Goal: Task Accomplishment & Management: Use online tool/utility

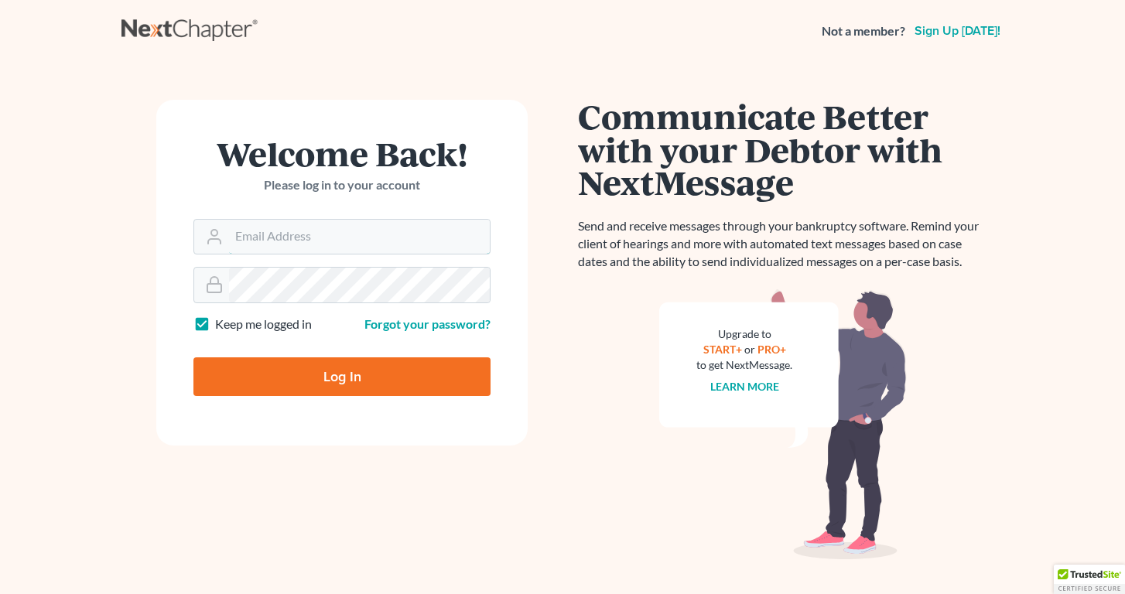
type input "[PERSON_NAME][EMAIL_ADDRESS][DOMAIN_NAME]"
click at [342, 375] on input "Log In" at bounding box center [341, 376] width 297 height 39
type input "Thinking..."
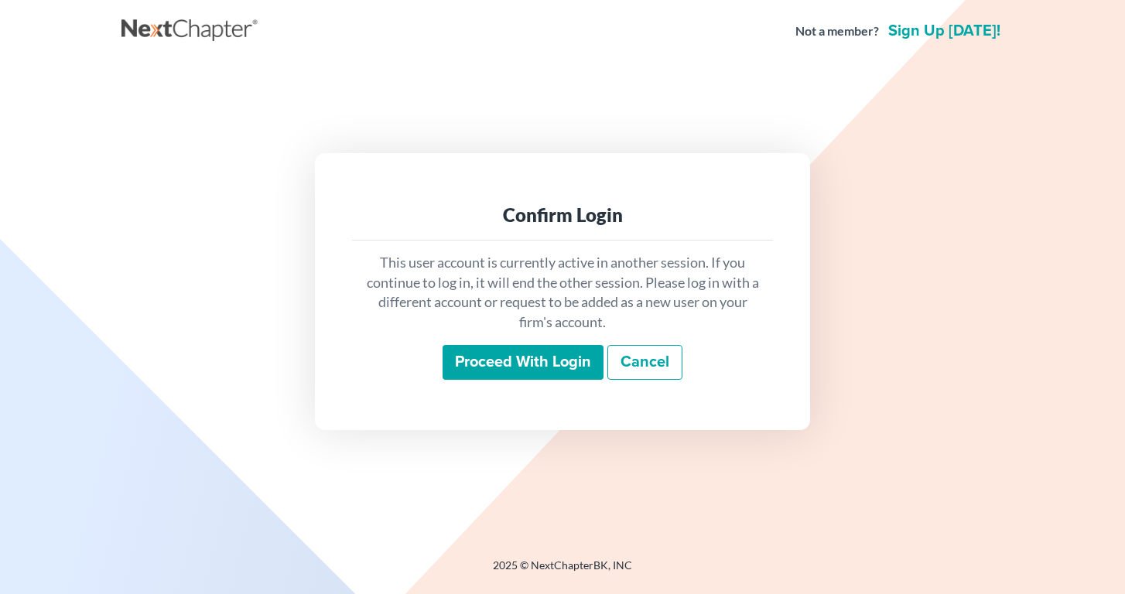
click at [572, 355] on input "Proceed with login" at bounding box center [522, 363] width 161 height 36
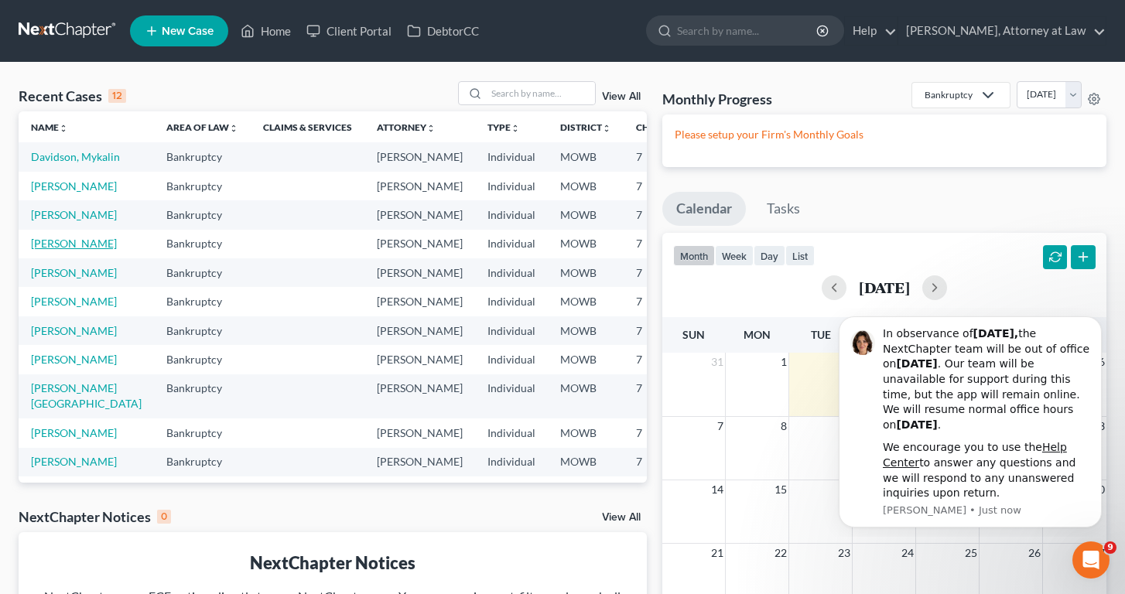
click at [39, 250] on link "[PERSON_NAME]" at bounding box center [74, 243] width 86 height 13
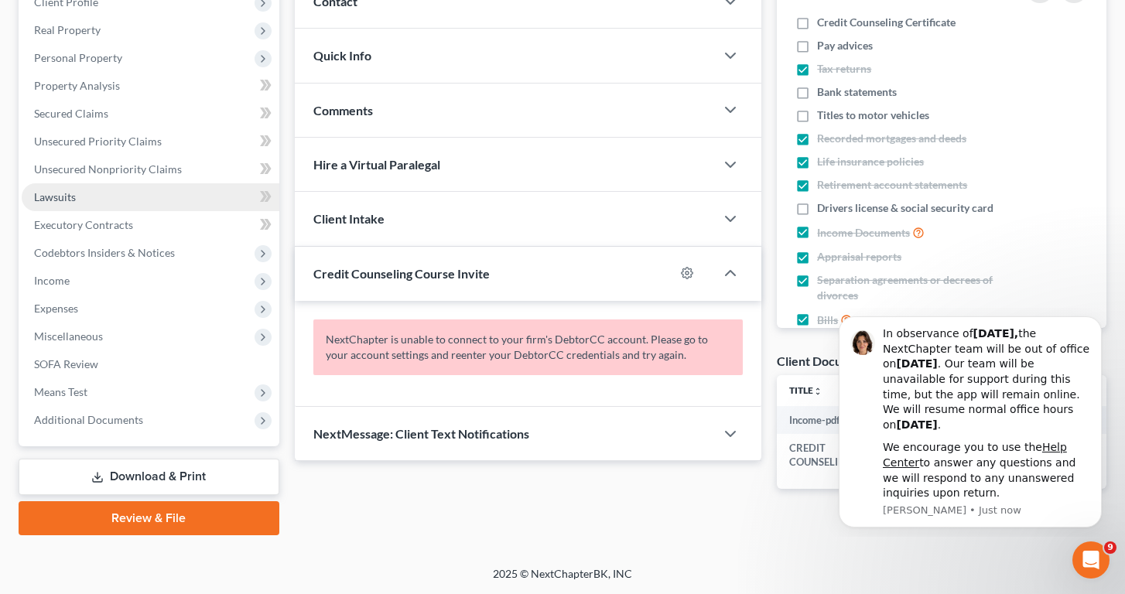
scroll to position [228, 0]
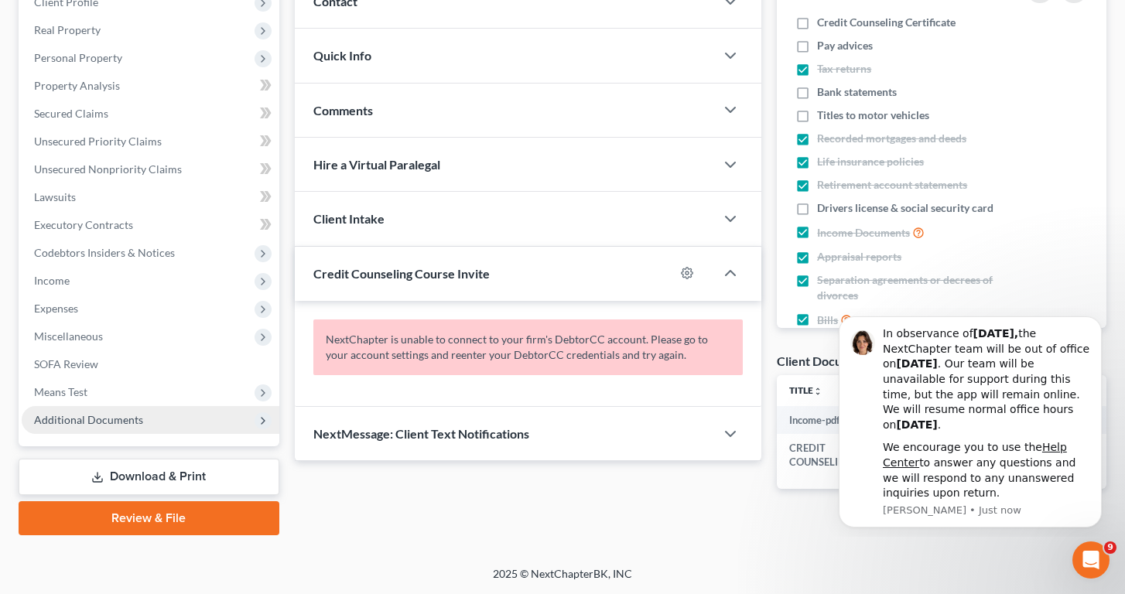
click at [97, 421] on span "Additional Documents" at bounding box center [88, 419] width 109 height 13
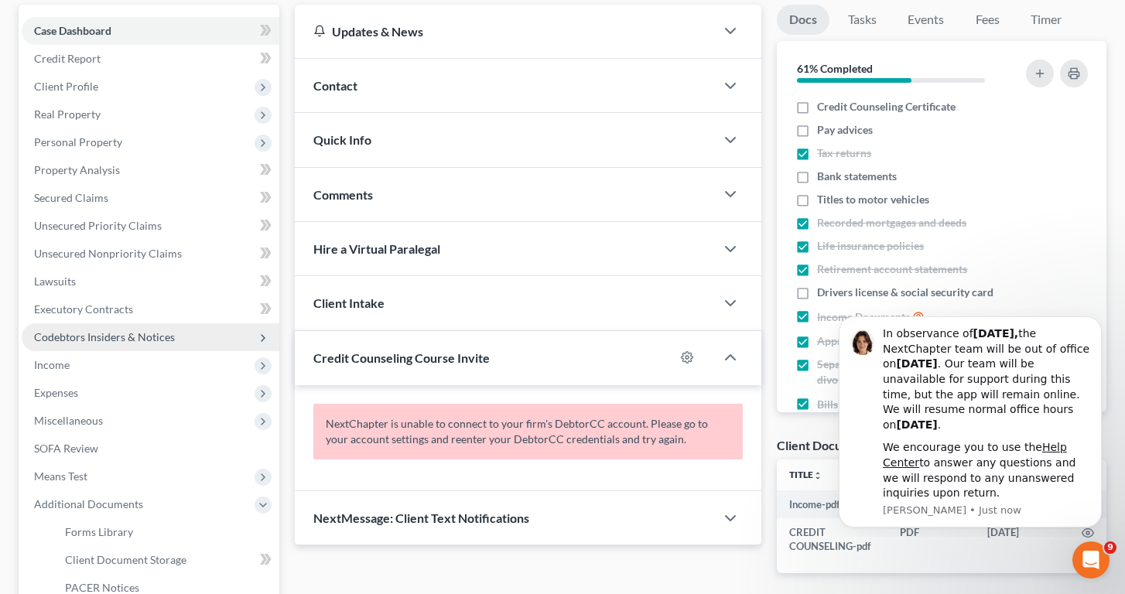
scroll to position [148, 0]
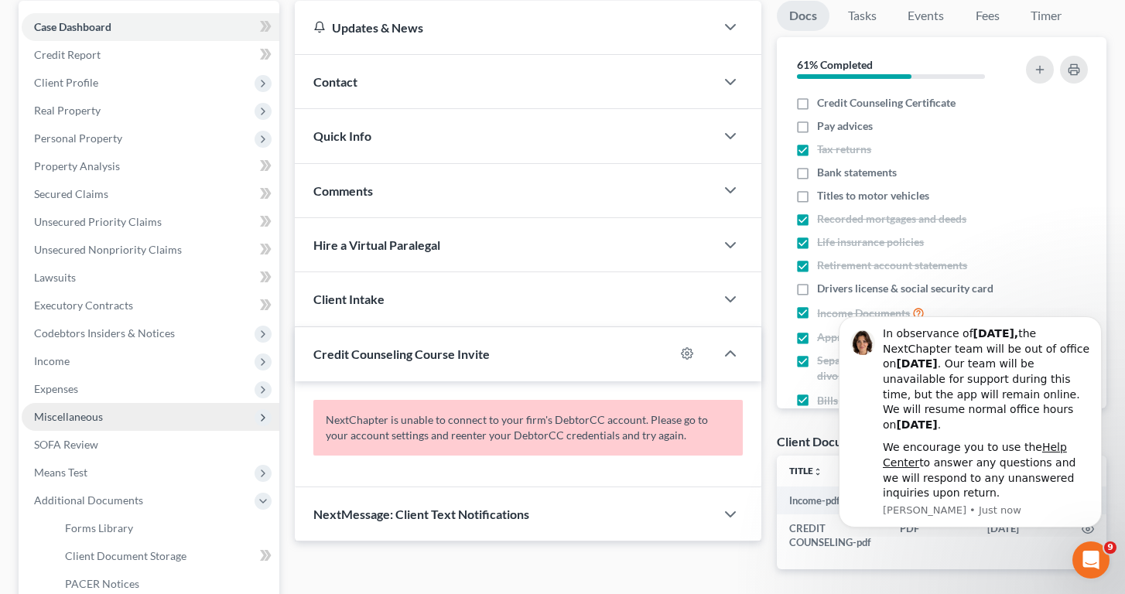
click at [97, 421] on span "Miscellaneous" at bounding box center [68, 416] width 69 height 13
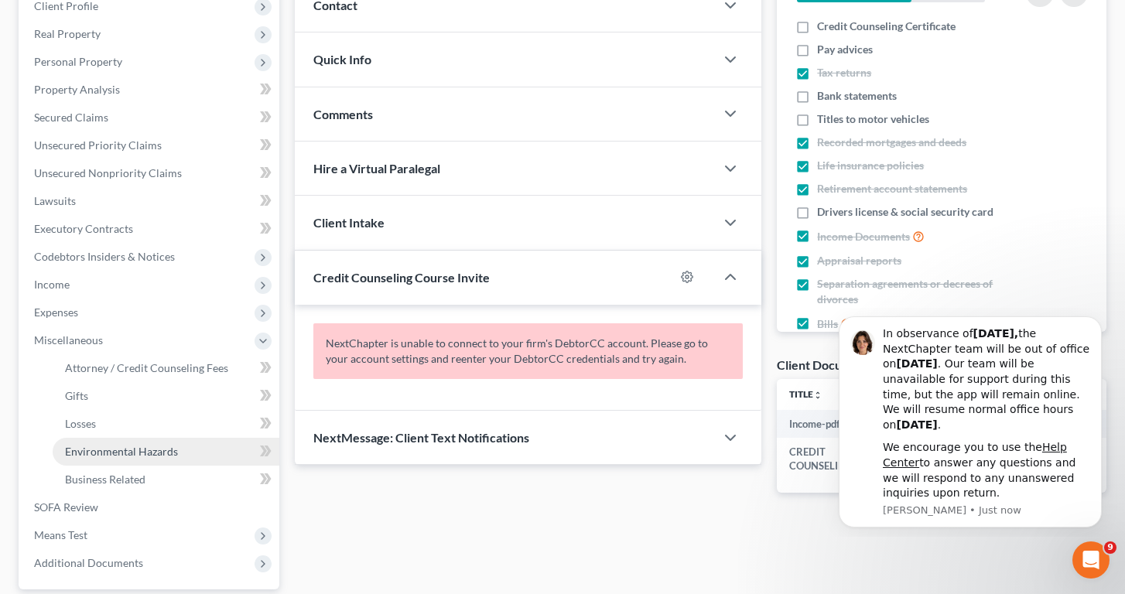
scroll to position [237, 0]
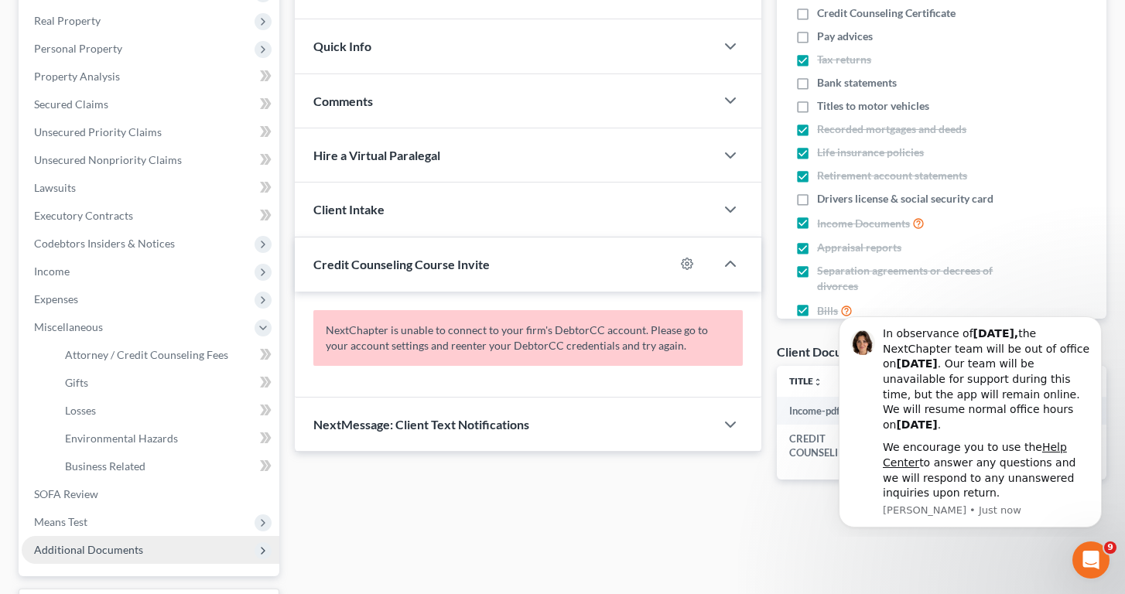
click at [84, 555] on span "Additional Documents" at bounding box center [88, 549] width 109 height 13
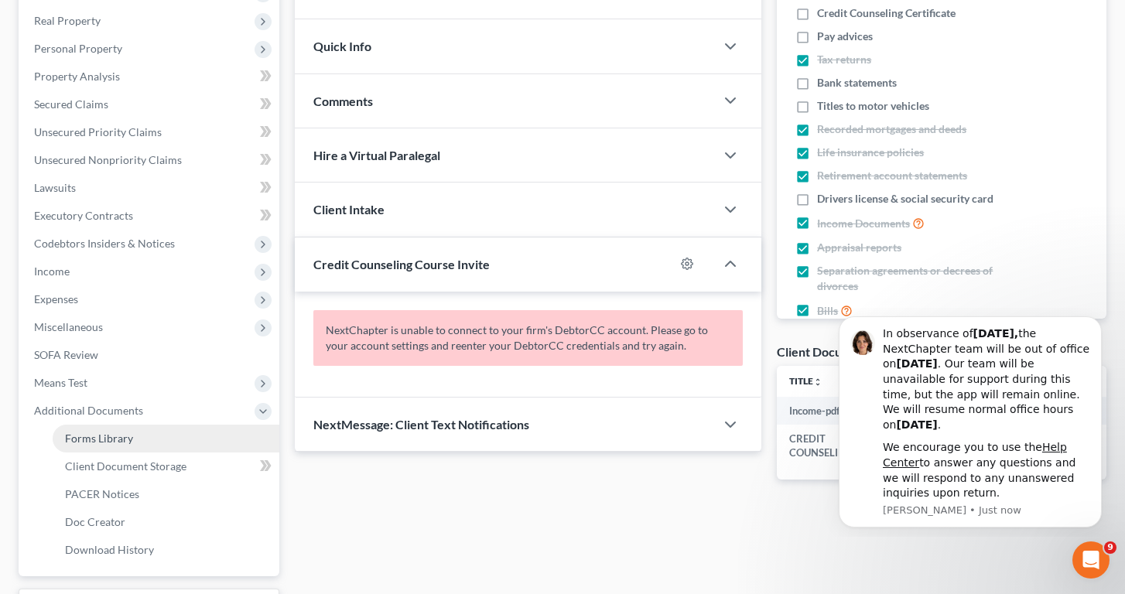
click at [114, 438] on span "Forms Library" at bounding box center [99, 438] width 68 height 13
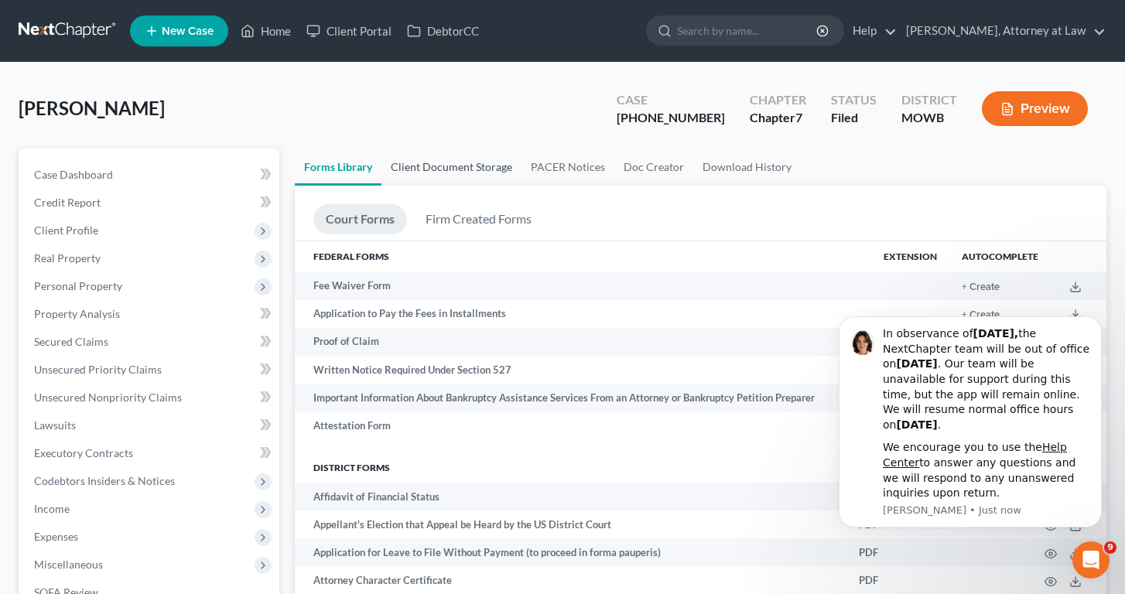
click at [483, 163] on link "Client Document Storage" at bounding box center [451, 166] width 140 height 37
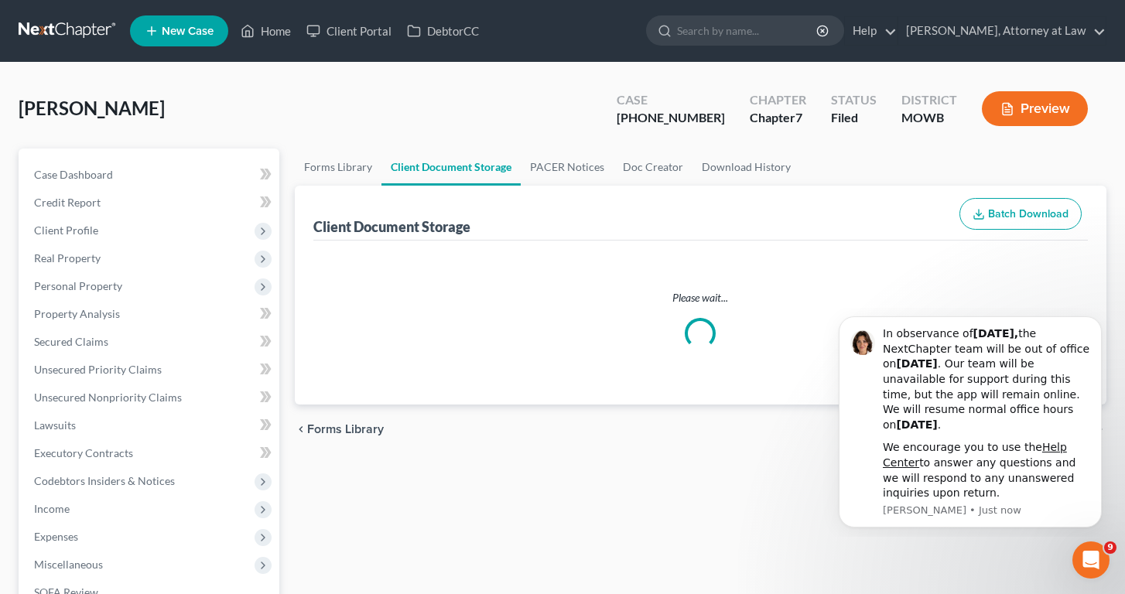
select select "5"
select select "21"
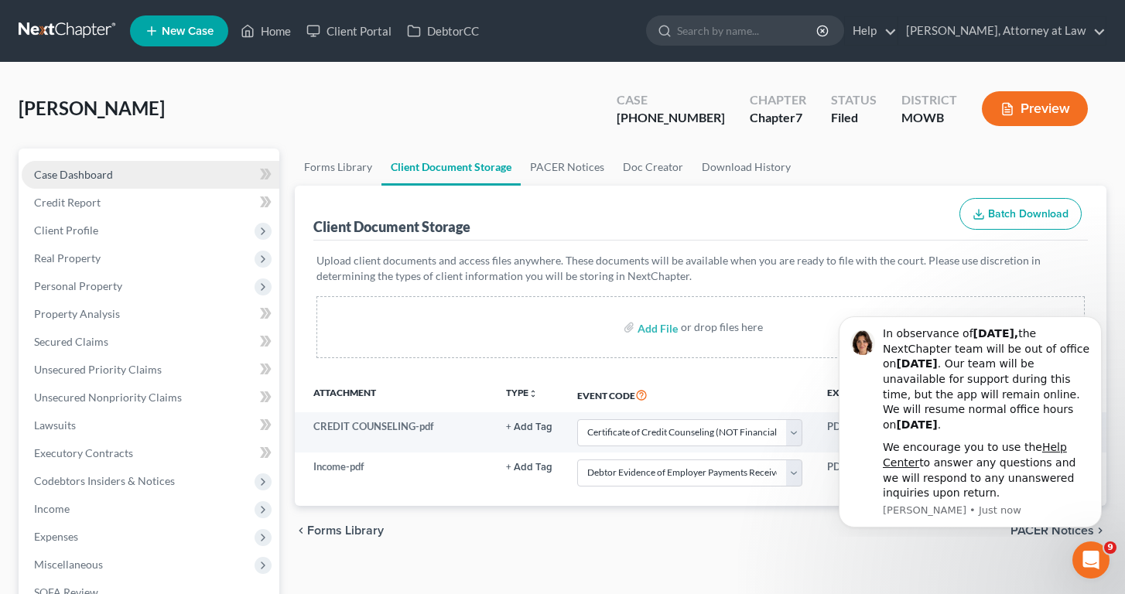
click at [107, 172] on span "Case Dashboard" at bounding box center [73, 174] width 79 height 13
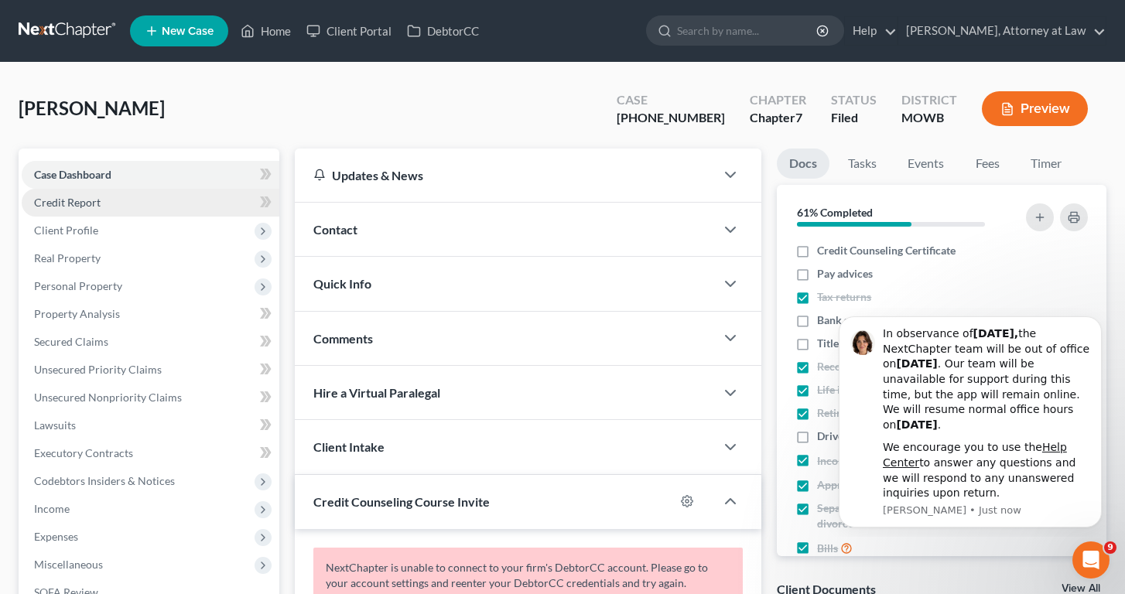
click at [97, 203] on span "Credit Report" at bounding box center [67, 202] width 67 height 13
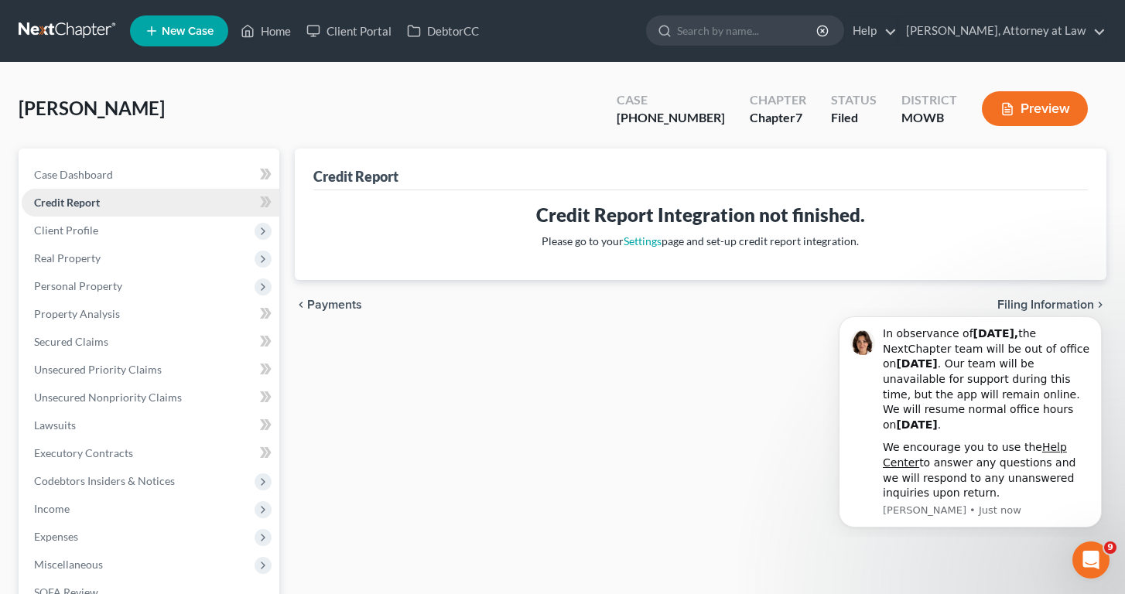
click at [97, 203] on span "Credit Report" at bounding box center [67, 202] width 66 height 13
click at [1046, 106] on button "Preview" at bounding box center [1034, 108] width 106 height 35
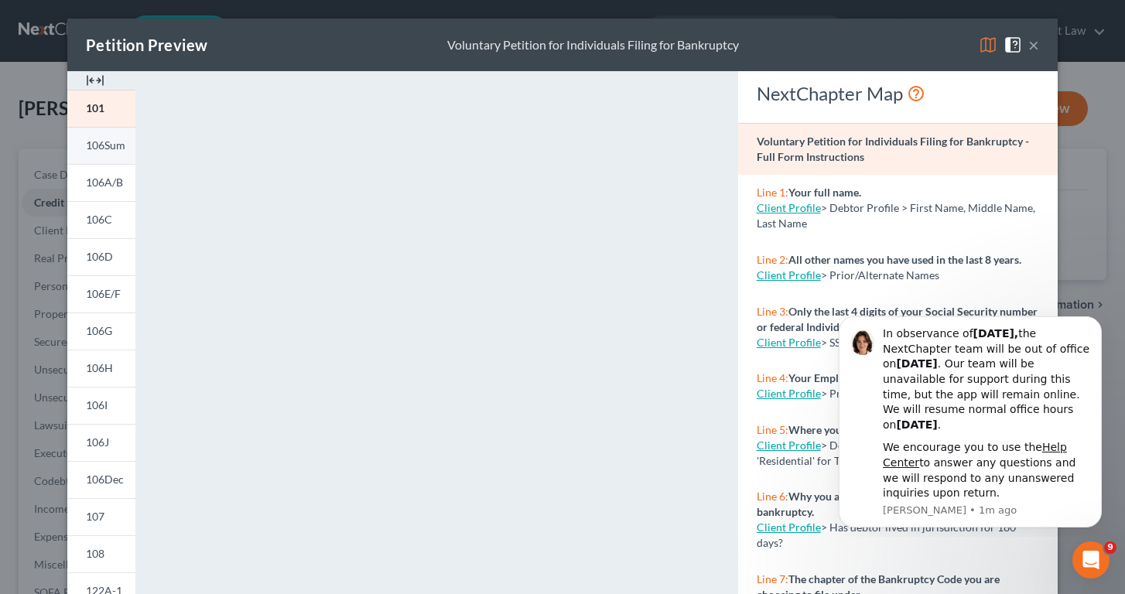
click at [101, 138] on span "106Sum" at bounding box center [105, 144] width 39 height 13
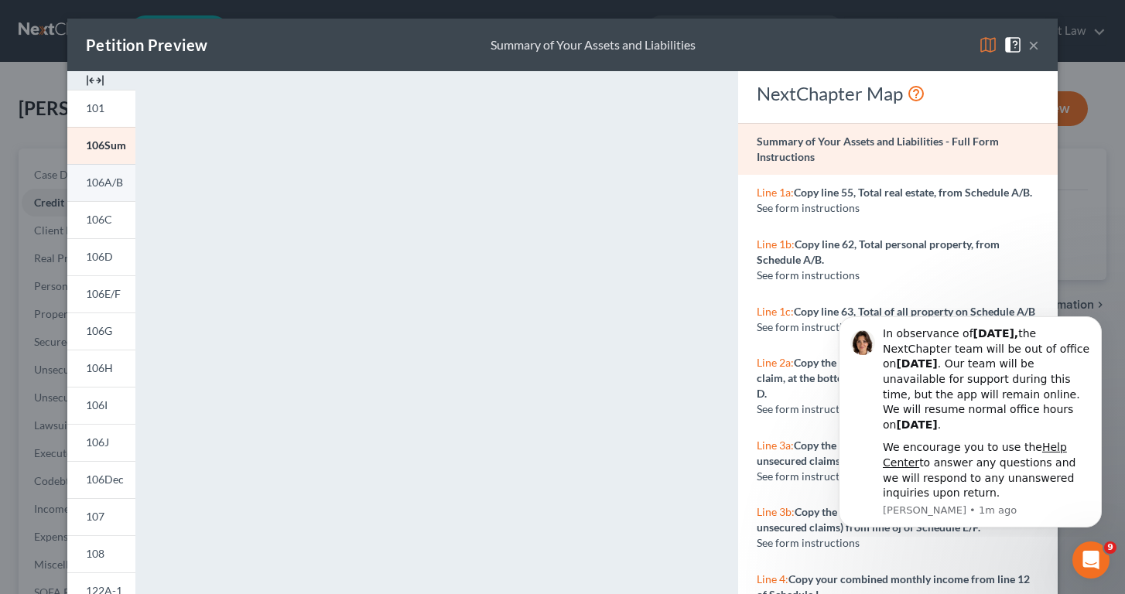
click at [99, 179] on span "106A/B" at bounding box center [104, 182] width 37 height 13
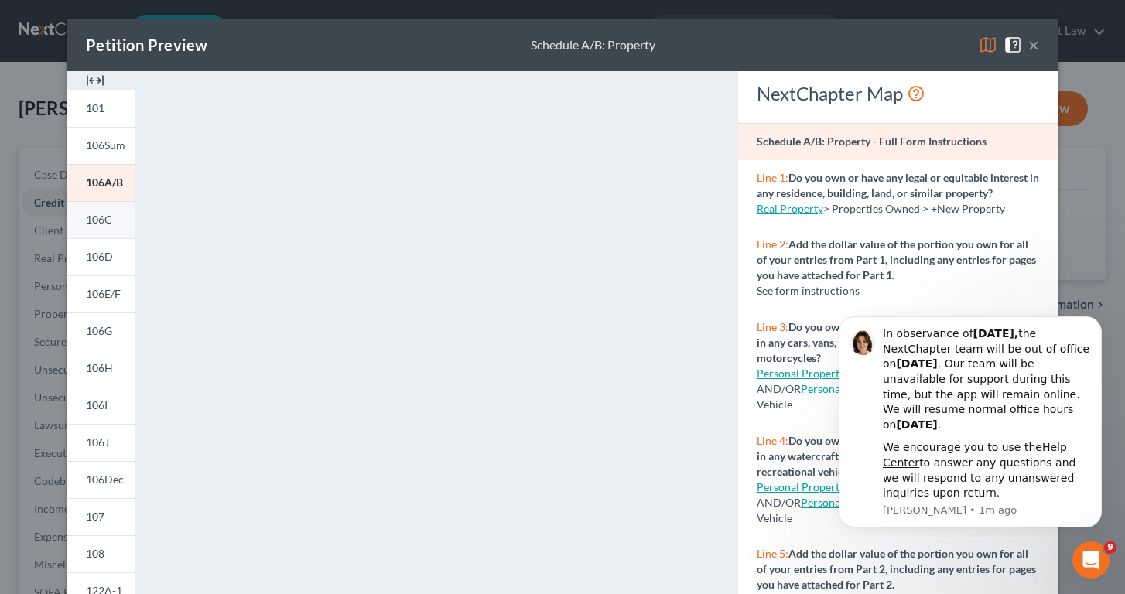
click at [104, 215] on span "106C" at bounding box center [99, 219] width 26 height 13
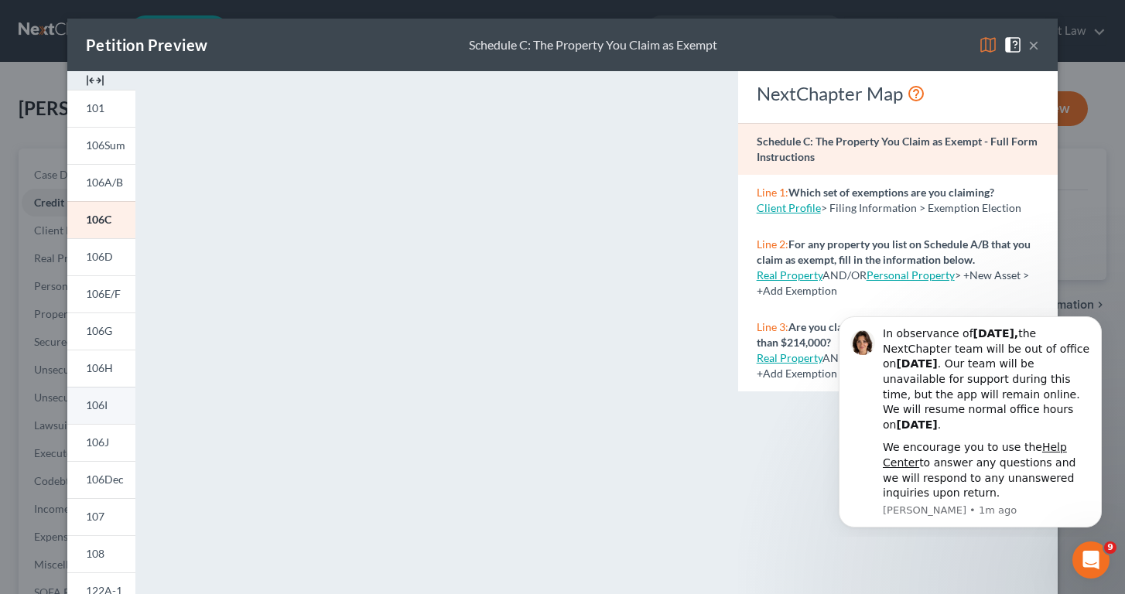
click at [101, 403] on span "106I" at bounding box center [97, 404] width 22 height 13
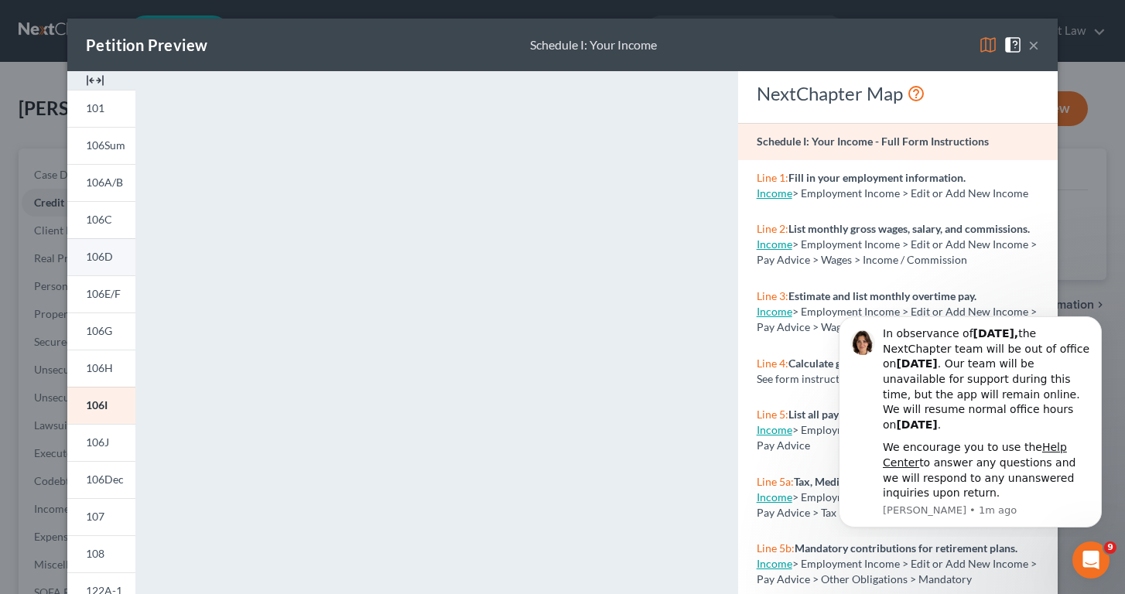
click at [102, 261] on span "106D" at bounding box center [99, 256] width 27 height 13
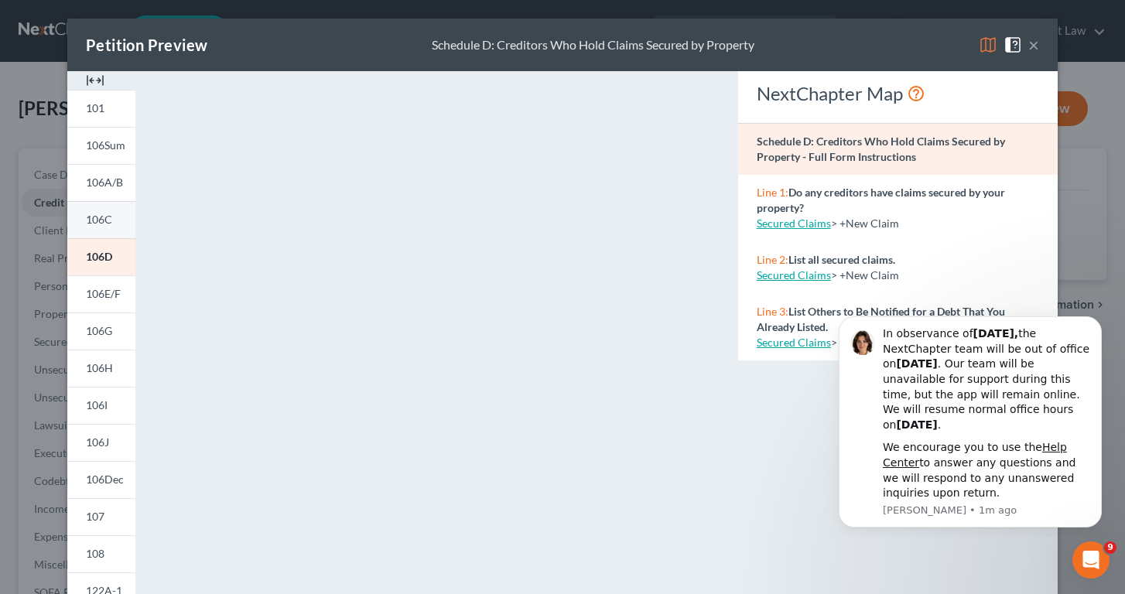
click at [105, 224] on span "106C" at bounding box center [99, 219] width 26 height 13
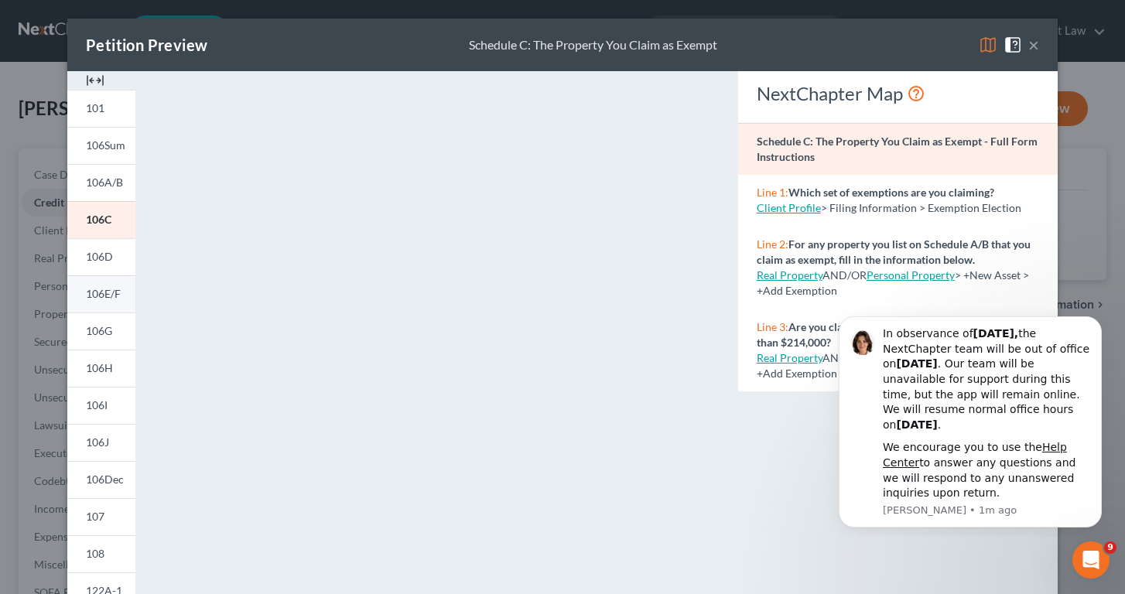
click at [116, 295] on span "106E/F" at bounding box center [103, 293] width 35 height 13
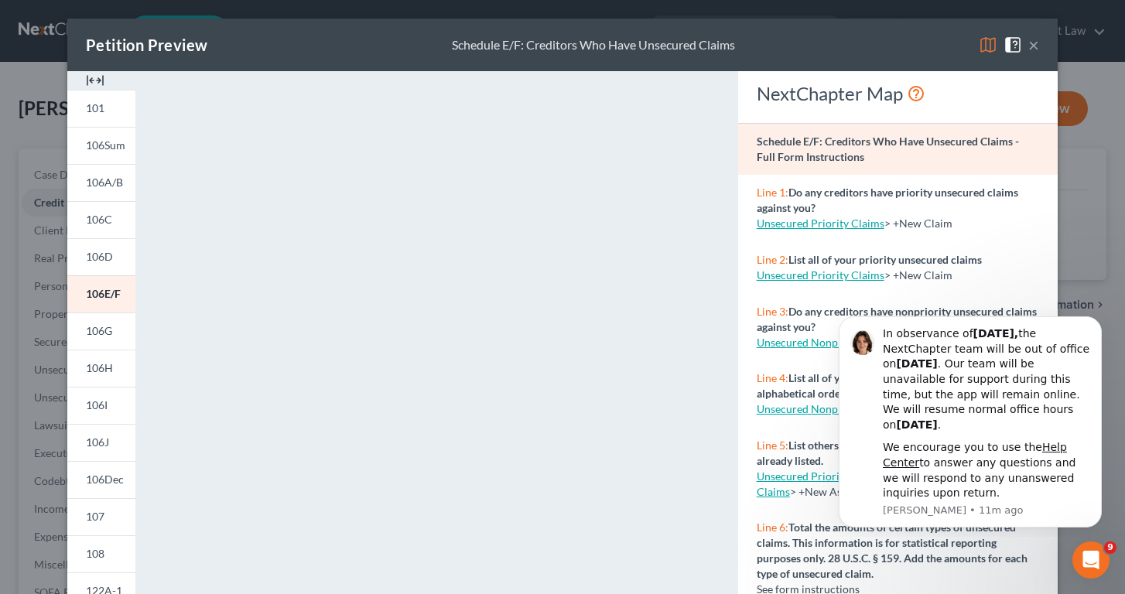
click at [86, 330] on span "106G" at bounding box center [99, 330] width 26 height 13
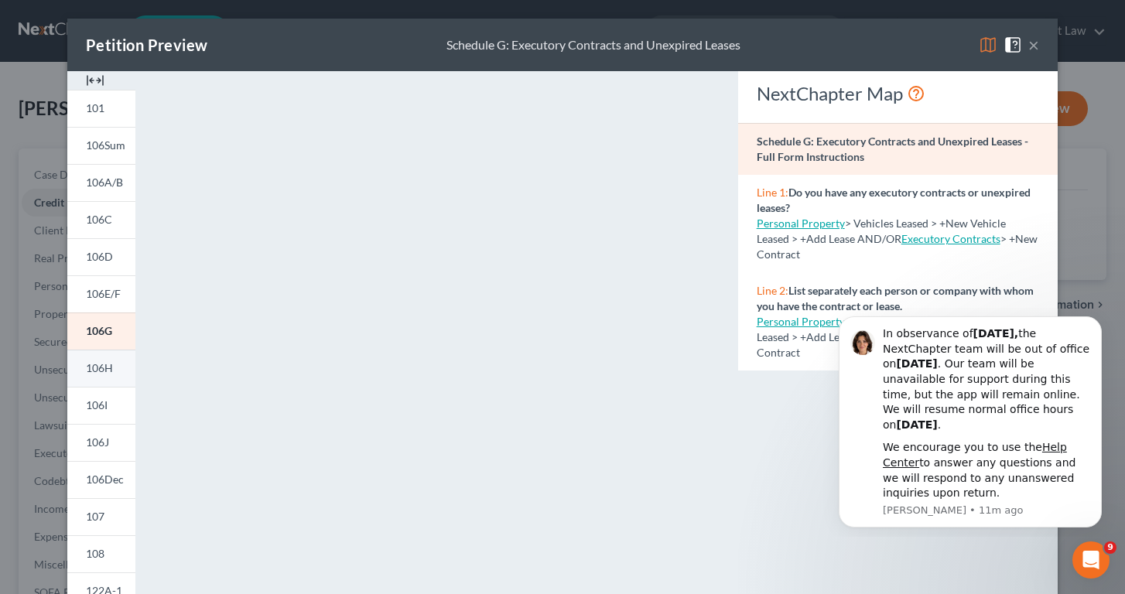
click at [91, 372] on span "106H" at bounding box center [99, 367] width 27 height 13
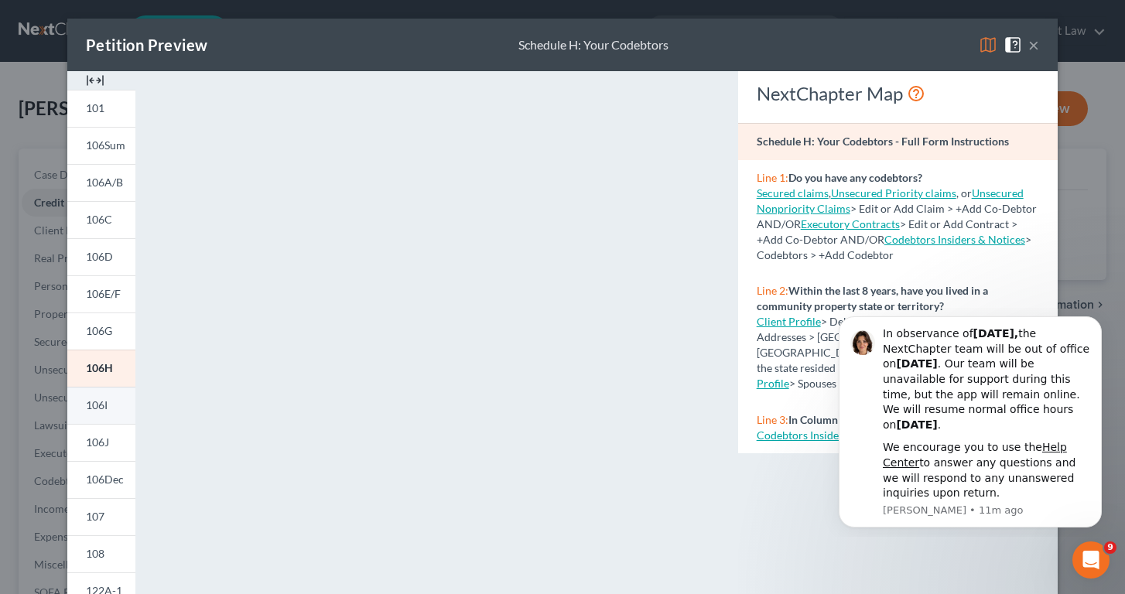
click at [88, 408] on span "106I" at bounding box center [97, 404] width 22 height 13
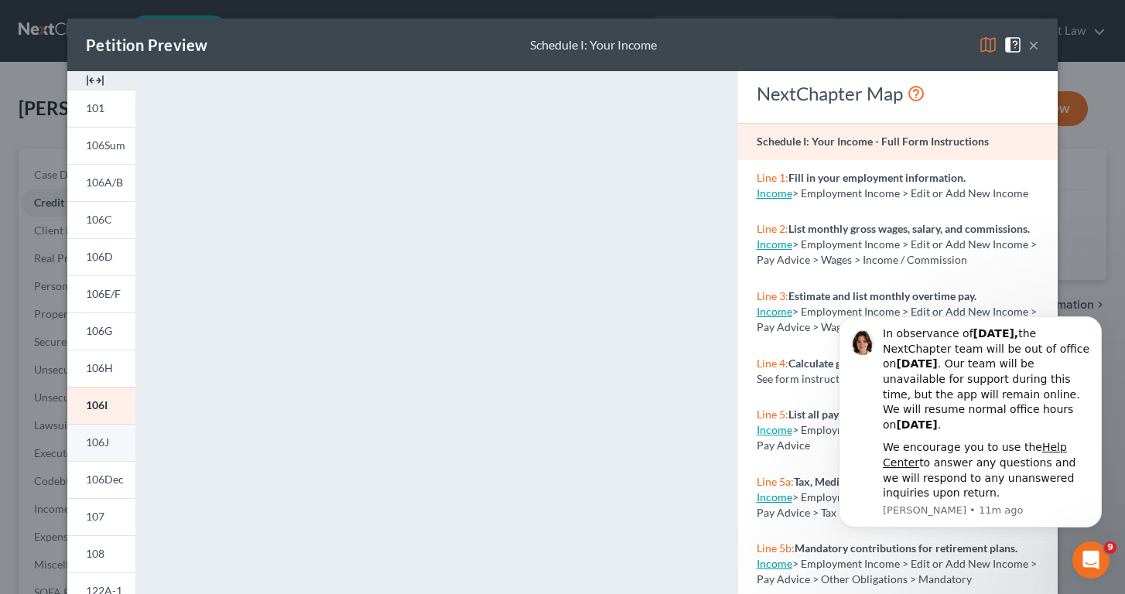
click at [87, 440] on span "106J" at bounding box center [97, 441] width 23 height 13
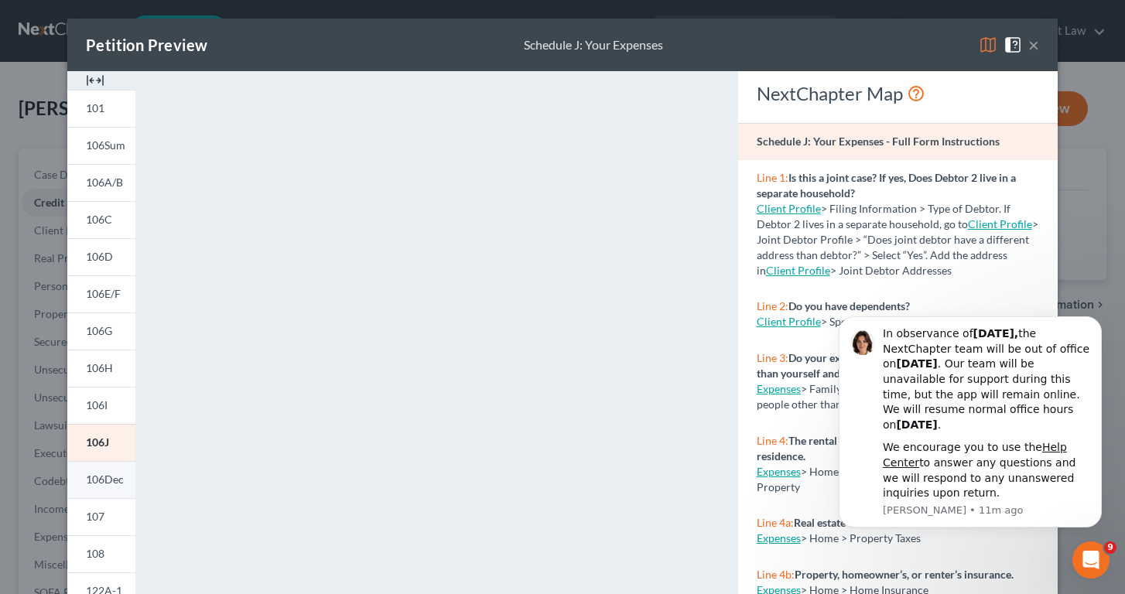
click at [88, 478] on span "106Dec" at bounding box center [105, 479] width 38 height 13
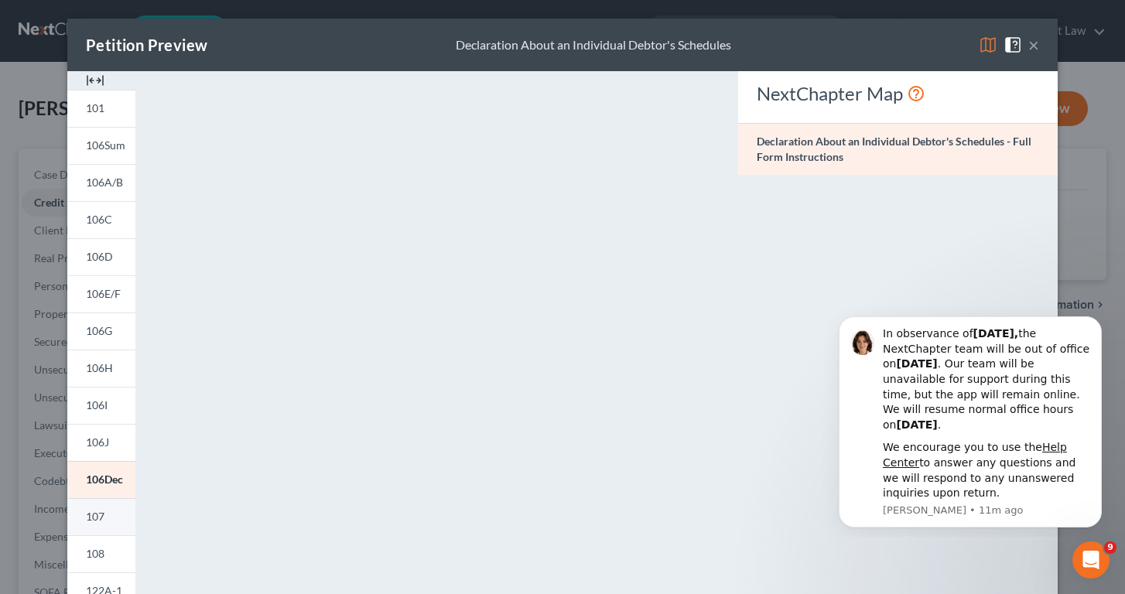
click at [84, 520] on link "107" at bounding box center [101, 516] width 68 height 37
